Goal: Find specific page/section: Find specific page/section

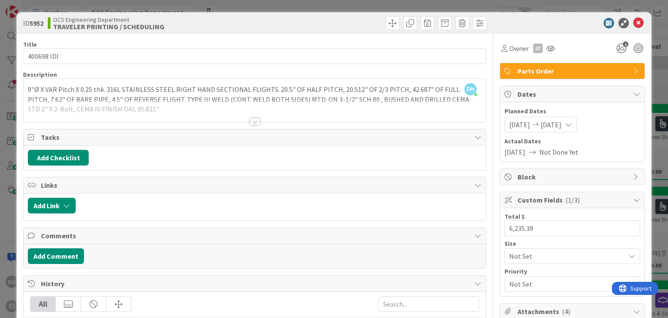
scroll to position [261, 757]
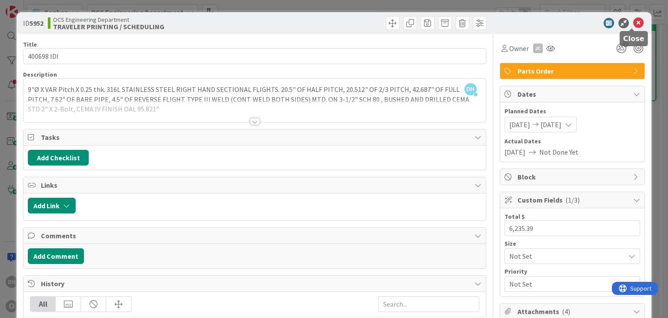
click at [633, 20] on icon at bounding box center [638, 23] width 10 height 10
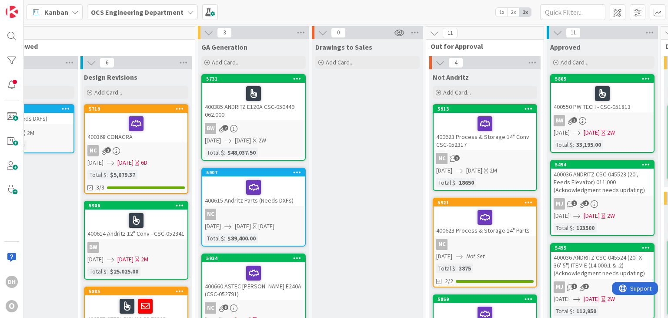
scroll to position [44, 178]
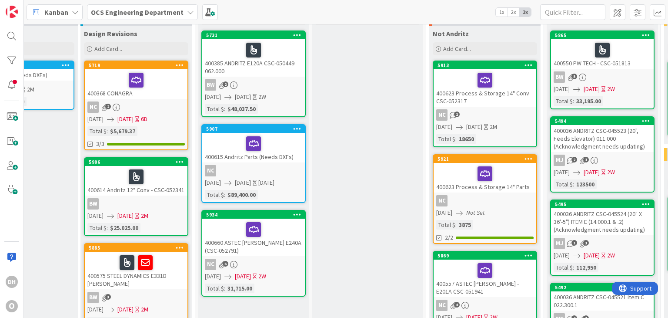
click at [150, 99] on div "5719 400368 CONAGRA NC 2 [DATE] [DATE] 6D Total $ : $5,679.37 3/3" at bounding box center [136, 105] width 104 height 90
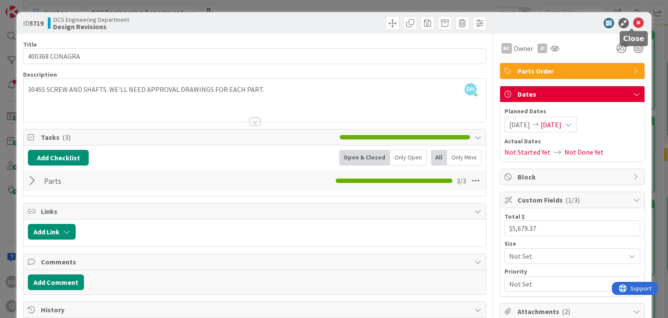
click at [634, 20] on icon at bounding box center [638, 23] width 10 height 10
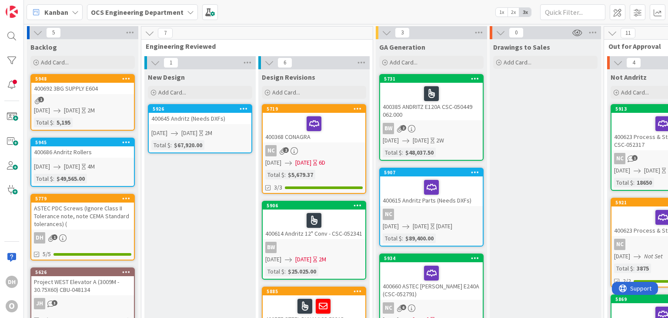
click at [329, 139] on div "400368 CONAGRA" at bounding box center [314, 128] width 103 height 30
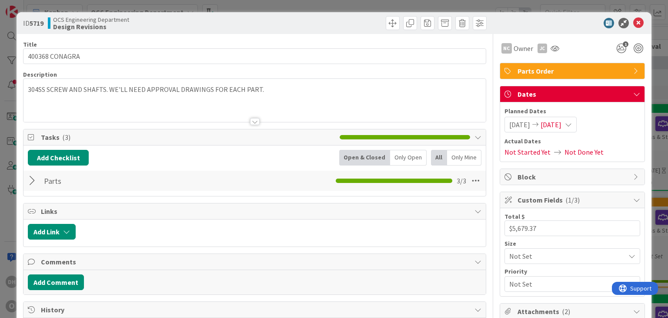
click at [33, 178] on div at bounding box center [33, 181] width 11 height 16
